Goal: Task Accomplishment & Management: Manage account settings

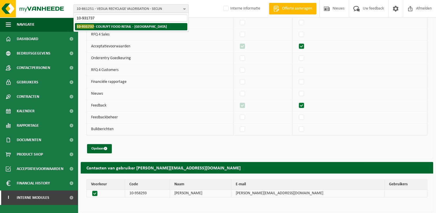
type input "10-931737"
click at [104, 25] on strong "10-931737 - COLRUYT FOOD RETAIL - HALLE" at bounding box center [122, 26] width 90 height 4
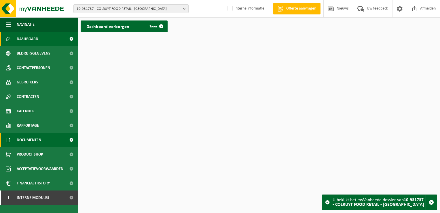
click at [31, 140] on span "Documenten" at bounding box center [29, 140] width 24 height 14
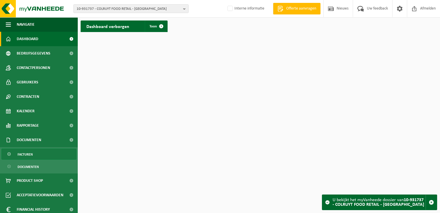
click at [33, 152] on link "Facturen" at bounding box center [38, 153] width 75 height 11
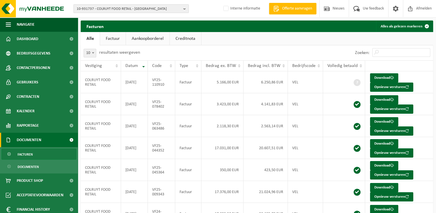
click at [105, 5] on span "10-931737 - COLRUYT FOOD RETAIL - [GEOGRAPHIC_DATA]" at bounding box center [129, 9] width 104 height 9
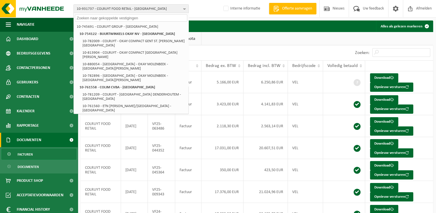
paste input "01-094845"
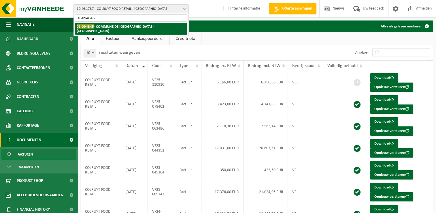
type input "01-094845"
click at [111, 27] on strong "01-094845 - COMMUNE DE MESSANCY - MESSANCY" at bounding box center [115, 28] width 77 height 9
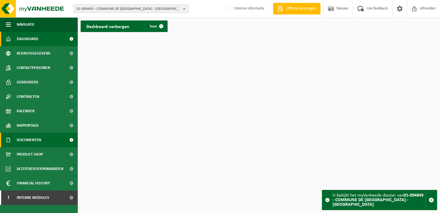
click at [33, 139] on span "Documenten" at bounding box center [29, 140] width 24 height 14
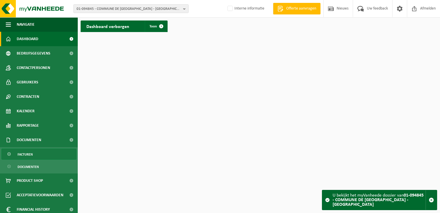
click at [36, 156] on link "Facturen" at bounding box center [38, 153] width 75 height 11
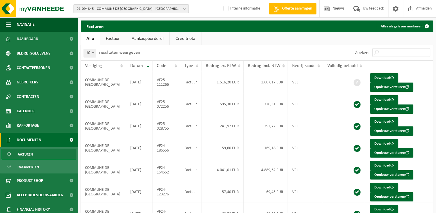
click at [84, 8] on span "01-094845 - COMMUNE DE MESSANCY - MESSANCY" at bounding box center [129, 9] width 104 height 9
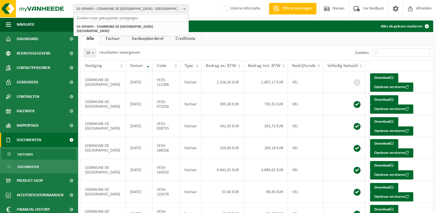
paste input "10-836386"
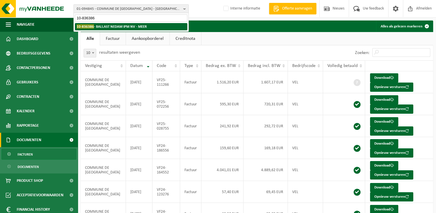
type input "10-836386"
click at [109, 27] on strong "10-836386 - BALLAST NEDAM IPM NV - MEER" at bounding box center [112, 26] width 70 height 4
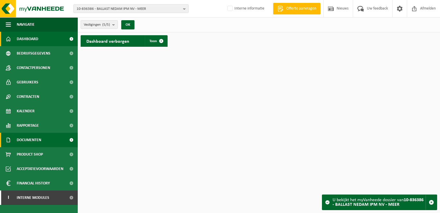
click at [30, 140] on span "Documenten" at bounding box center [29, 140] width 24 height 14
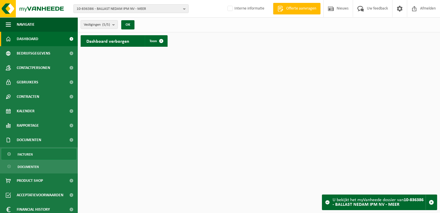
click at [40, 151] on link "Facturen" at bounding box center [38, 153] width 75 height 11
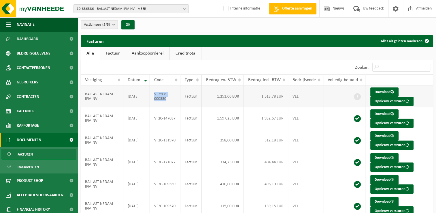
drag, startPoint x: 168, startPoint y: 99, endPoint x: 154, endPoint y: 92, distance: 16.0
click at [154, 92] on td "VF2508-000330" at bounding box center [165, 96] width 31 height 22
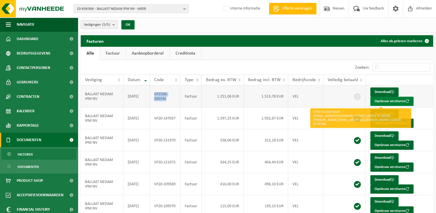
click at [385, 102] on button "Opnieuw versturen" at bounding box center [391, 101] width 43 height 9
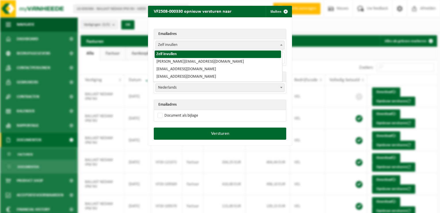
click at [180, 48] on span "Zelf invullen" at bounding box center [220, 45] width 129 height 8
click at [166, 46] on span "Zelf invullen" at bounding box center [220, 45] width 129 height 8
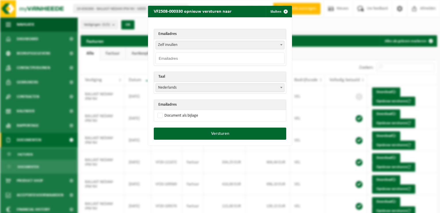
click at [165, 58] on input "email" at bounding box center [220, 58] width 129 height 12
paste input "m.lambert@ballast-nedam.nl"
type input "m.lambert@ballast-nedam.com"
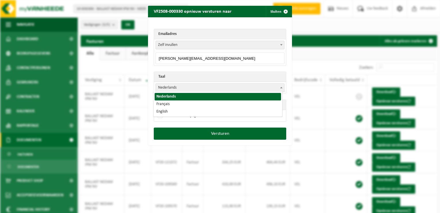
click at [169, 88] on span "Nederlands" at bounding box center [220, 88] width 129 height 8
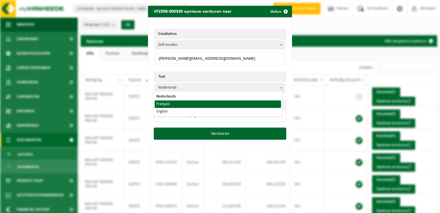
select select "fr"
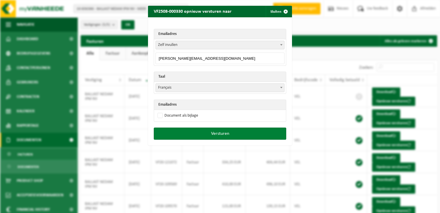
click at [220, 134] on button "Versturen" at bounding box center [220, 133] width 133 height 12
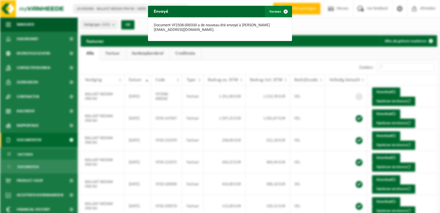
click at [283, 12] on span "button" at bounding box center [286, 12] width 12 height 12
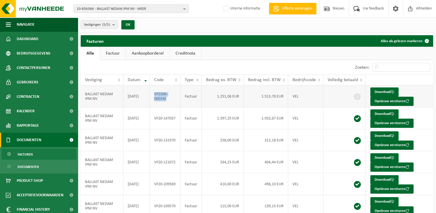
drag, startPoint x: 160, startPoint y: 97, endPoint x: 156, endPoint y: 95, distance: 4.7
click at [156, 95] on td "VF2508-000330" at bounding box center [165, 96] width 31 height 22
copy td "VF2508-000330"
click at [97, 11] on span "10-836386 - BALLAST NEDAM IPM NV - MEER" at bounding box center [129, 9] width 104 height 9
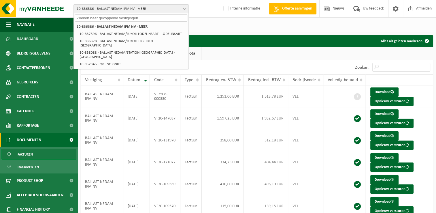
paste input "10-992139"
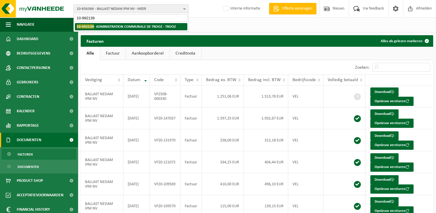
type input "10-992139"
click at [109, 26] on strong "10-992139 - ADMINISTRATION COMMUNALE DE TROOZ - TROOZ" at bounding box center [126, 26] width 99 height 4
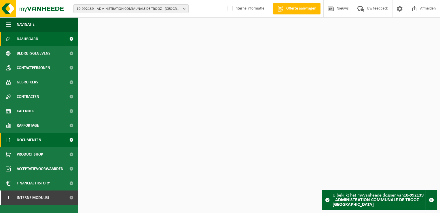
click at [23, 144] on span "Documenten" at bounding box center [29, 140] width 24 height 14
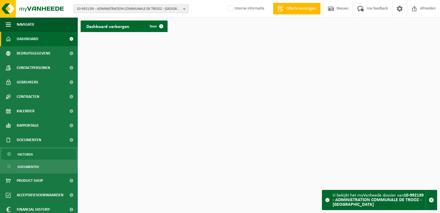
click at [33, 156] on link "Facturen" at bounding box center [38, 153] width 75 height 11
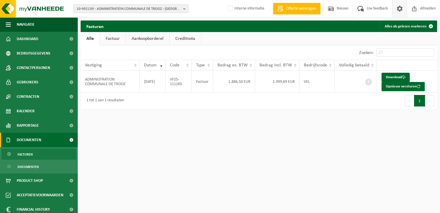
click at [397, 11] on span at bounding box center [400, 8] width 9 height 17
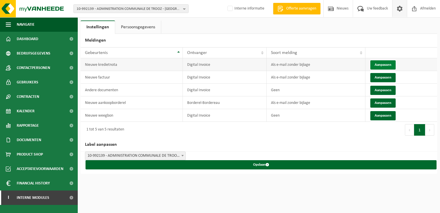
click at [385, 63] on button "Aanpassen" at bounding box center [383, 64] width 25 height 9
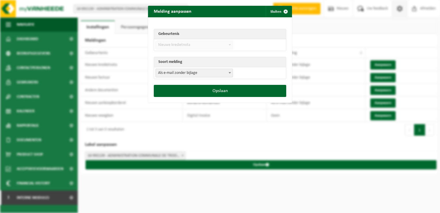
click at [169, 76] on span "Als e-mail zonder bijlage" at bounding box center [194, 73] width 77 height 8
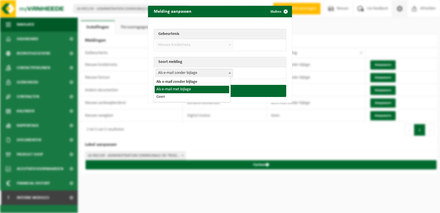
select select "3"
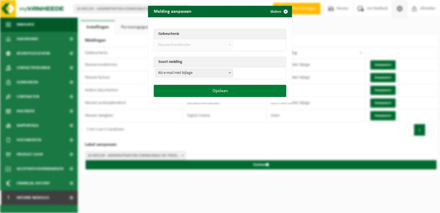
click at [214, 91] on button "Opslaan" at bounding box center [220, 91] width 133 height 12
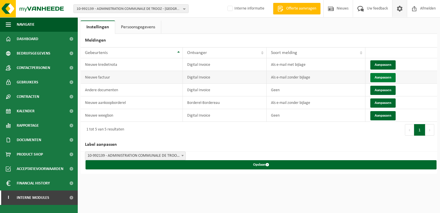
click at [386, 75] on button "Aanpassen" at bounding box center [383, 77] width 25 height 9
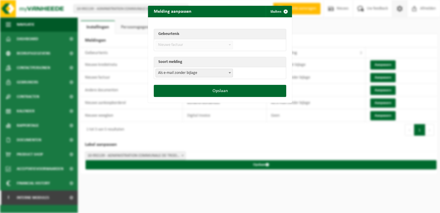
click at [182, 69] on span "Als e-mail zonder bijlage" at bounding box center [195, 73] width 78 height 9
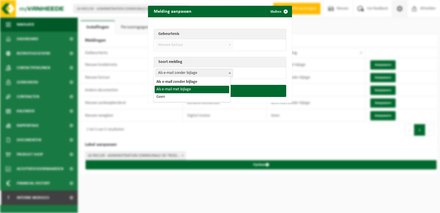
select select "3"
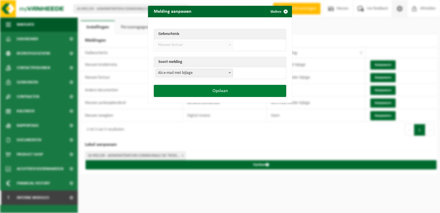
click at [210, 89] on button "Opslaan" at bounding box center [220, 91] width 133 height 12
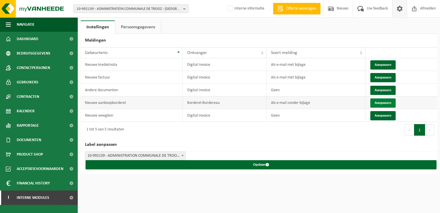
click at [384, 102] on button "Aanpassen" at bounding box center [383, 102] width 25 height 9
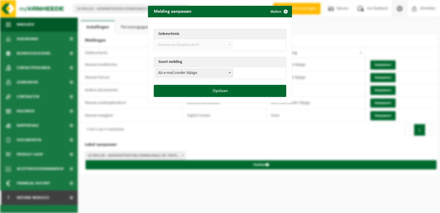
click at [180, 74] on span "Als e-mail zonder bijlage" at bounding box center [194, 73] width 77 height 8
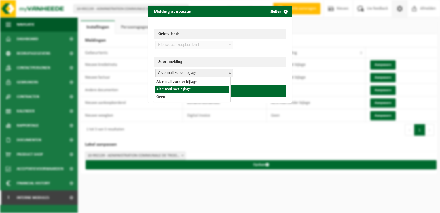
select select "3"
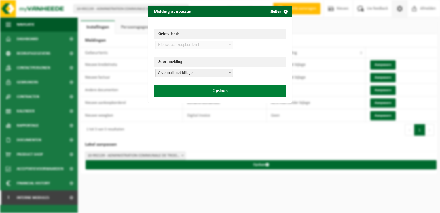
click at [206, 89] on button "Opslaan" at bounding box center [220, 91] width 133 height 12
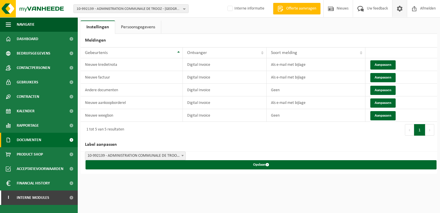
click at [28, 140] on span "Documenten" at bounding box center [29, 140] width 24 height 14
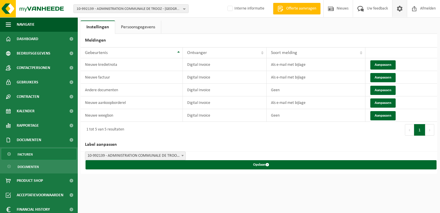
click at [29, 149] on span "Facturen" at bounding box center [25, 154] width 15 height 11
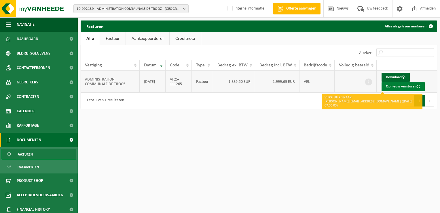
click at [399, 86] on button "Opnieuw versturen" at bounding box center [403, 86] width 43 height 9
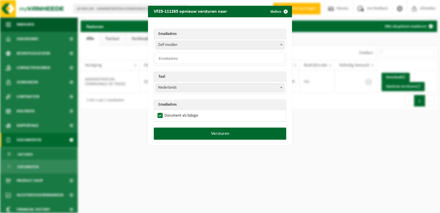
click at [168, 59] on input "email" at bounding box center [220, 58] width 129 height 12
paste input "[EMAIL_ADDRESS][DOMAIN_NAME]"
type input "[EMAIL_ADDRESS][DOMAIN_NAME]"
click at [167, 88] on span "Nederlands" at bounding box center [220, 88] width 129 height 8
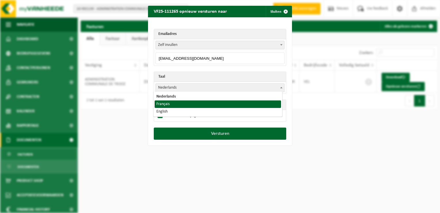
select select "fr"
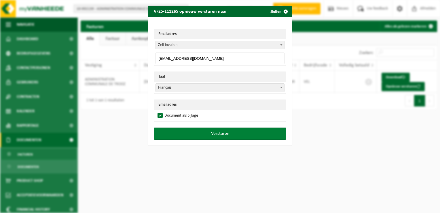
click at [210, 136] on button "Versturen" at bounding box center [220, 133] width 133 height 12
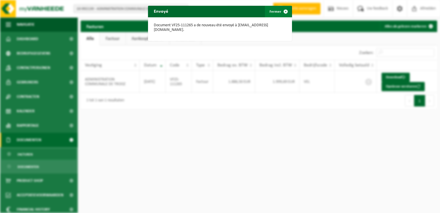
click at [284, 12] on span "button" at bounding box center [286, 12] width 12 height 12
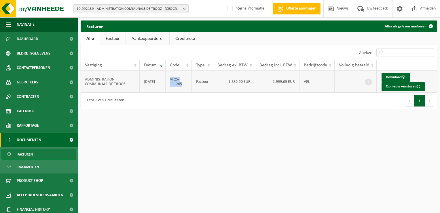
drag, startPoint x: 187, startPoint y: 84, endPoint x: 170, endPoint y: 80, distance: 16.8
click at [170, 80] on td "VF25-111265" at bounding box center [179, 82] width 26 height 22
copy td "VF25-111265"
click at [105, 5] on span "10-992139 - ADMINISTRATION COMMUNALE DE TROOZ - [GEOGRAPHIC_DATA]" at bounding box center [129, 9] width 104 height 9
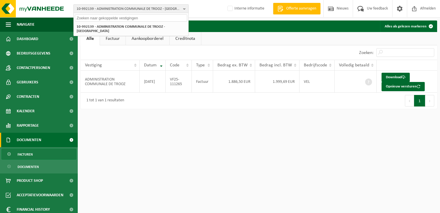
paste input "10-990970"
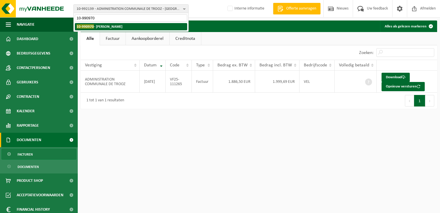
type input "10-990970"
click at [100, 26] on strong "10-990970 - KREKELBERGH KRISTOF - GITS" at bounding box center [100, 26] width 46 height 4
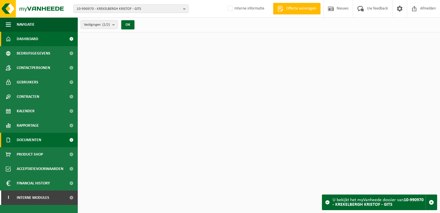
click at [27, 138] on span "Documenten" at bounding box center [29, 140] width 24 height 14
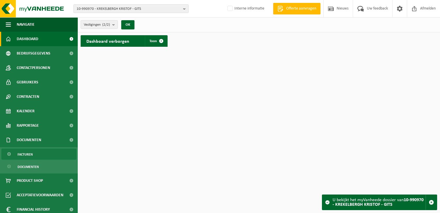
click at [29, 151] on span "Facturen" at bounding box center [25, 154] width 15 height 11
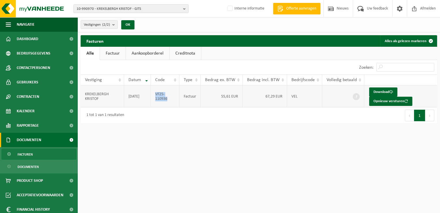
drag, startPoint x: 171, startPoint y: 101, endPoint x: 156, endPoint y: 95, distance: 15.7
click at [156, 95] on td "VF25-110936" at bounding box center [165, 96] width 29 height 22
copy td "VF25-110936"
